Goal: Find specific page/section: Find specific page/section

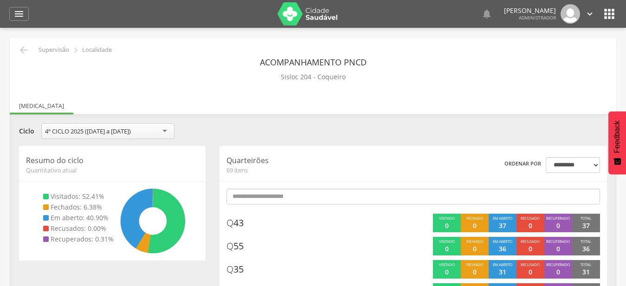
click at [22, 50] on icon "" at bounding box center [23, 50] width 11 height 11
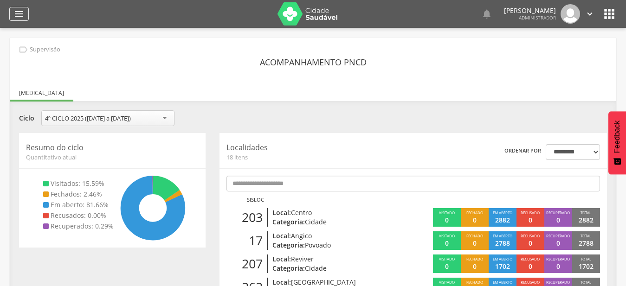
click at [22, 20] on div "" at bounding box center [18, 14] width 19 height 14
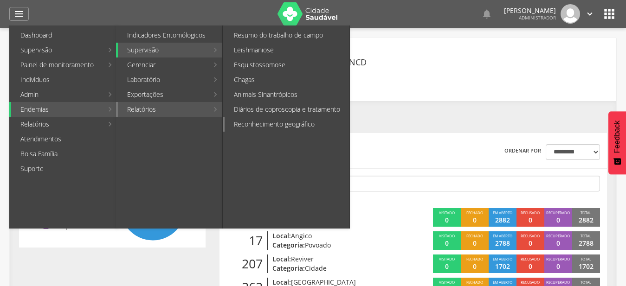
click at [323, 128] on link "Reconhecimento geográfico" at bounding box center [287, 124] width 125 height 15
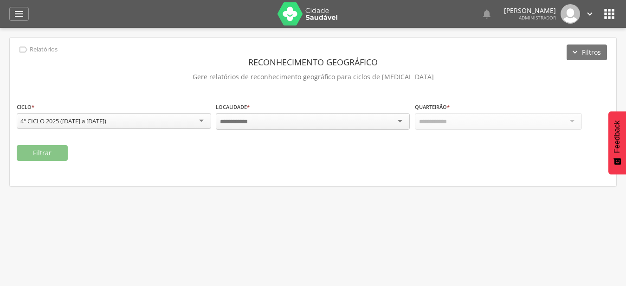
click at [293, 122] on div at bounding box center [313, 121] width 194 height 17
click at [294, 134] on div "**********" at bounding box center [313, 120] width 592 height 36
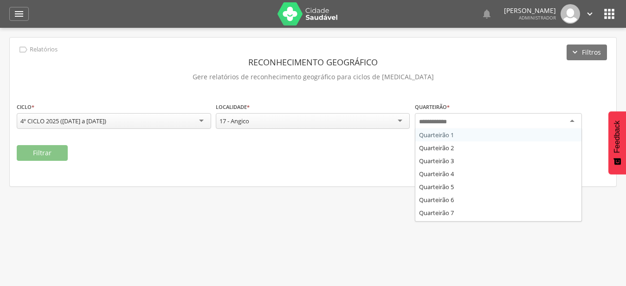
click at [447, 115] on div at bounding box center [498, 121] width 167 height 17
click at [455, 135] on div "Quarteirão * Quarteirão 1 Quarteirão 2 Quarteirão 3 Quarteirão 4 Quarteirão 5 Q…" at bounding box center [512, 120] width 194 height 36
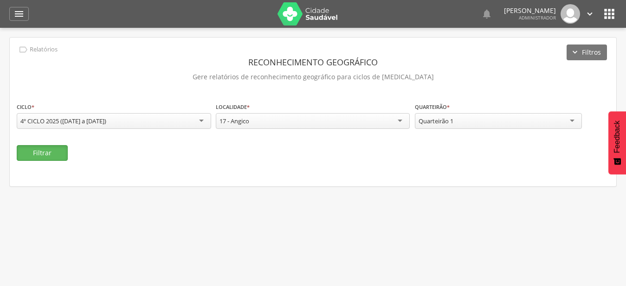
drag, startPoint x: 45, startPoint y: 147, endPoint x: 62, endPoint y: 144, distance: 16.6
click at [46, 147] on button "Filtrar" at bounding box center [42, 153] width 51 height 16
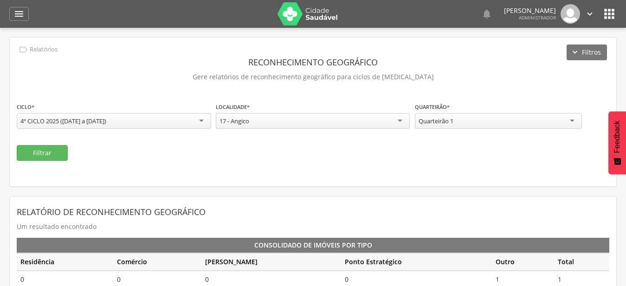
click at [282, 126] on div "17 - Angico" at bounding box center [313, 121] width 194 height 16
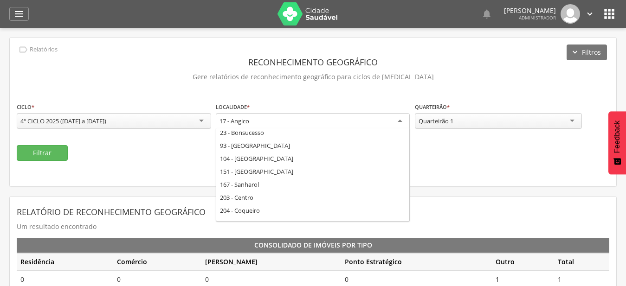
scroll to position [141, 0]
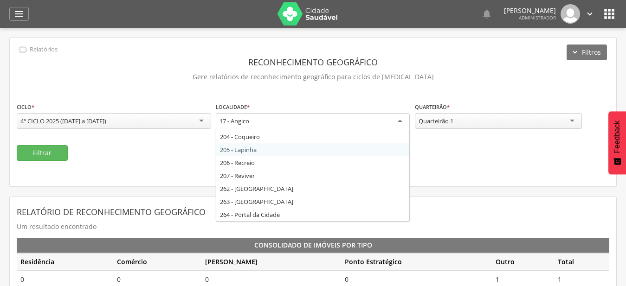
click at [286, 144] on fieldset "**********" at bounding box center [313, 131] width 592 height 59
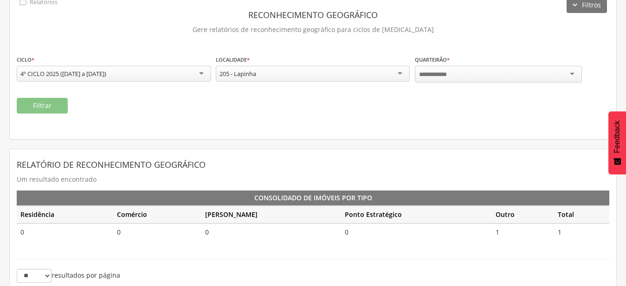
scroll to position [0, 0]
